Goal: Task Accomplishment & Management: Use online tool/utility

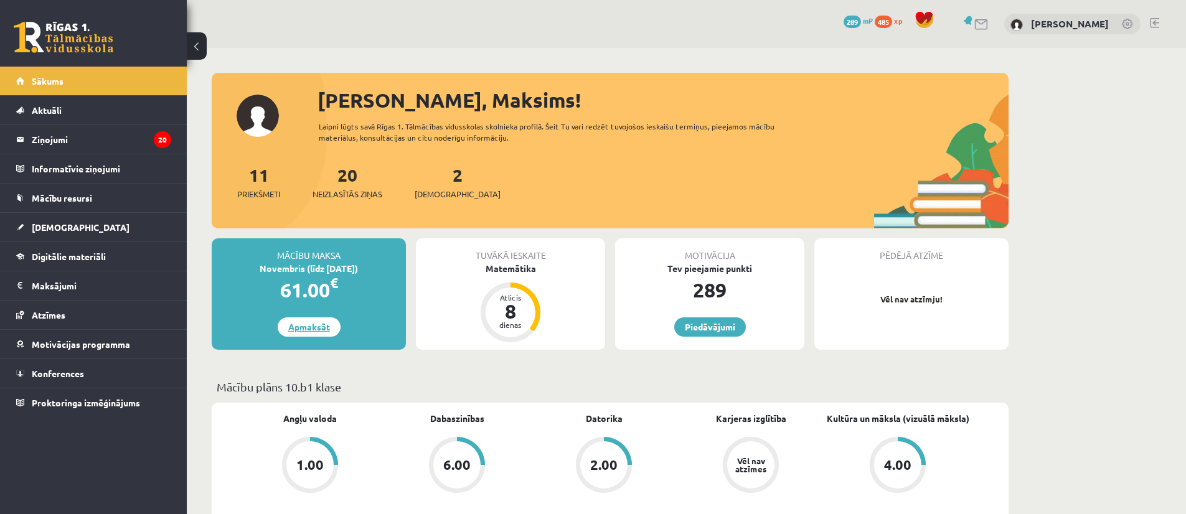
click at [296, 324] on link "Apmaksāt" at bounding box center [309, 326] width 63 height 19
click at [547, 266] on div "Matemātika" at bounding box center [510, 268] width 189 height 13
click at [545, 266] on div "Matemātika" at bounding box center [510, 268] width 189 height 13
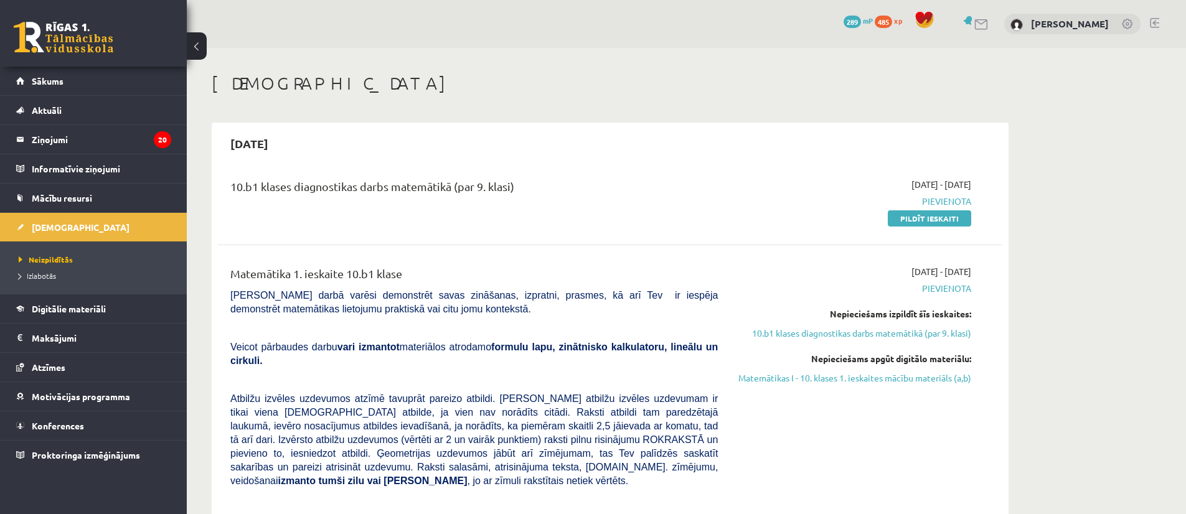
click at [954, 227] on div "10.b1 klases diagnostikas darbs matemātikā (par 9. klasi) 2025-10-01 - 2025-10-…" at bounding box center [610, 202] width 784 height 72
click at [952, 222] on link "Pildīt ieskaiti" at bounding box center [929, 218] width 83 height 16
drag, startPoint x: 549, startPoint y: 91, endPoint x: 188, endPoint y: 1, distance: 372.2
click at [548, 92] on h1 "[DEMOGRAPHIC_DATA]" at bounding box center [610, 83] width 797 height 21
